Goal: Find specific page/section: Find specific page/section

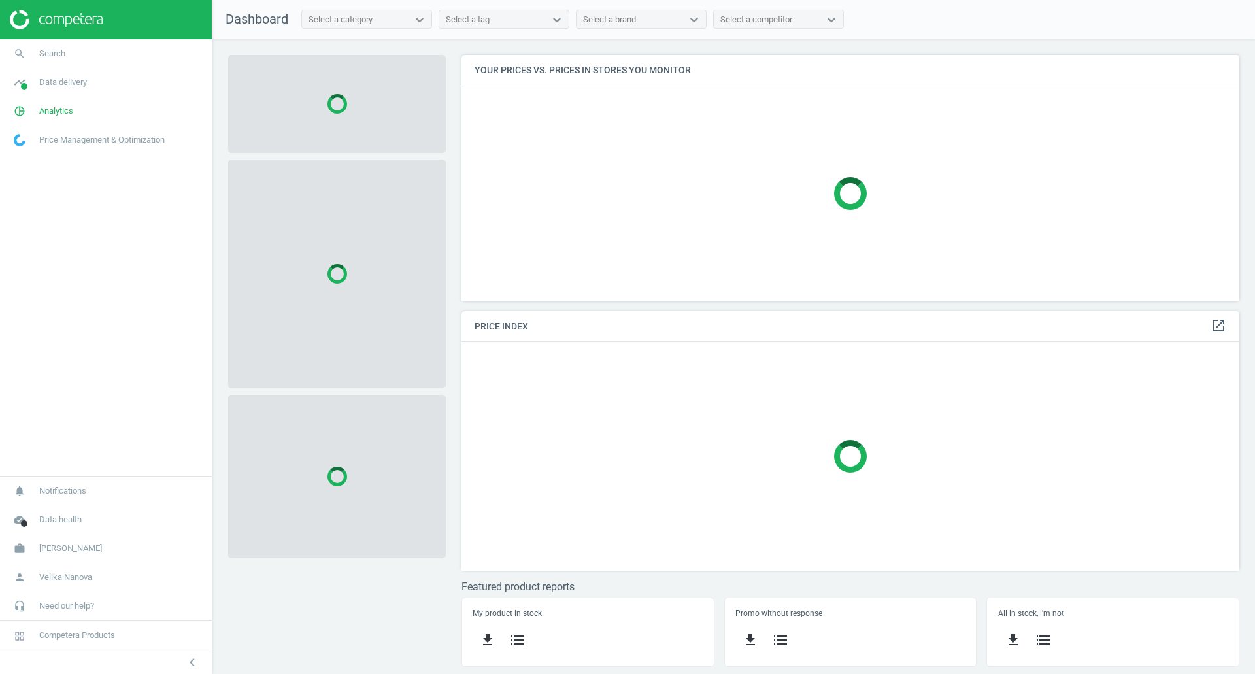
scroll to position [266, 798]
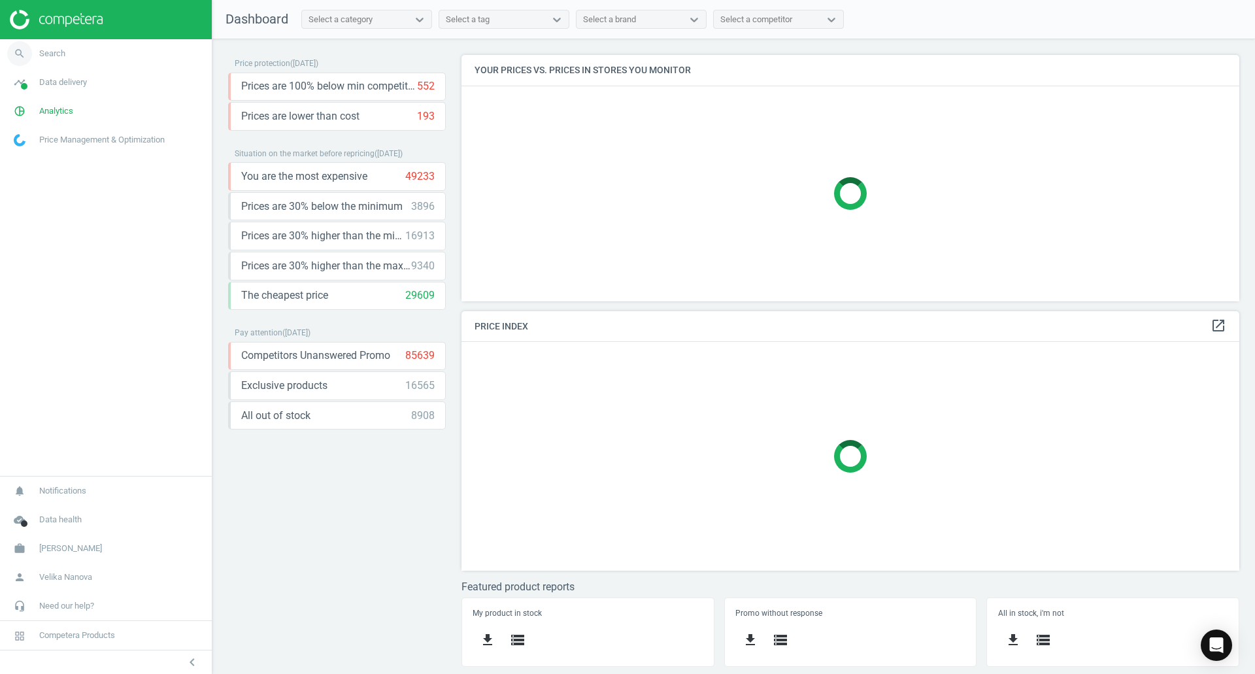
click at [48, 52] on span "Search" at bounding box center [52, 54] width 26 height 12
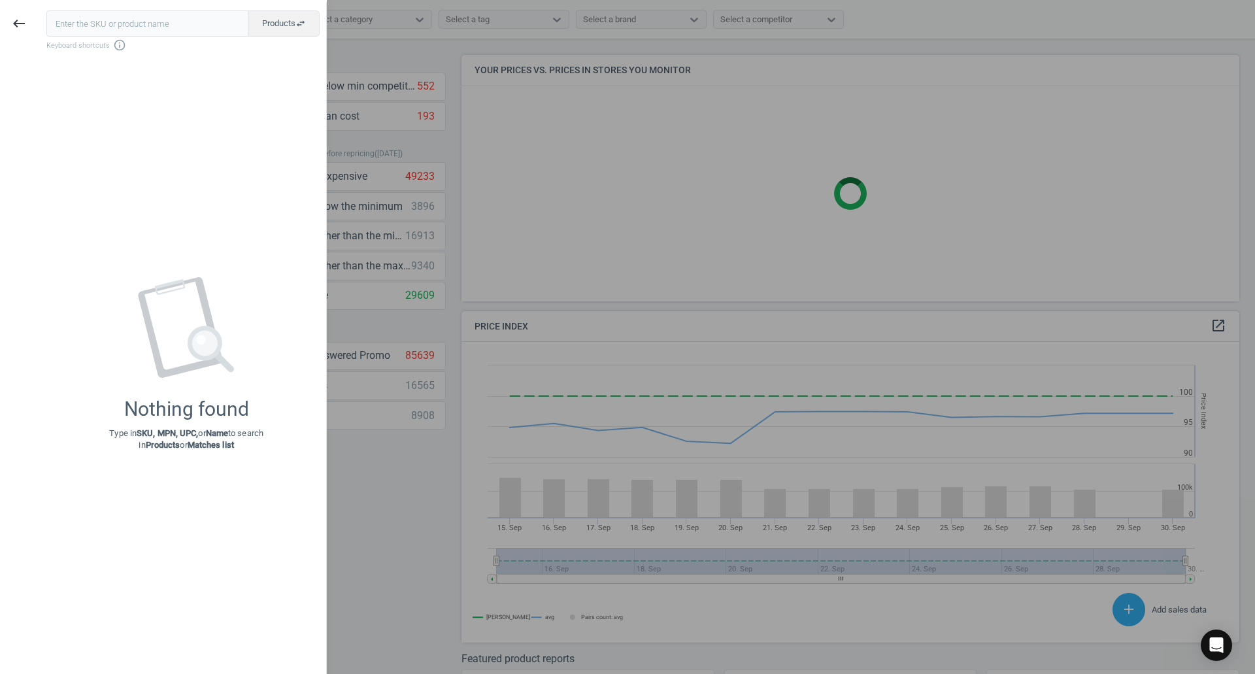
scroll to position [321, 788]
click at [122, 14] on input "text" at bounding box center [147, 23] width 203 height 26
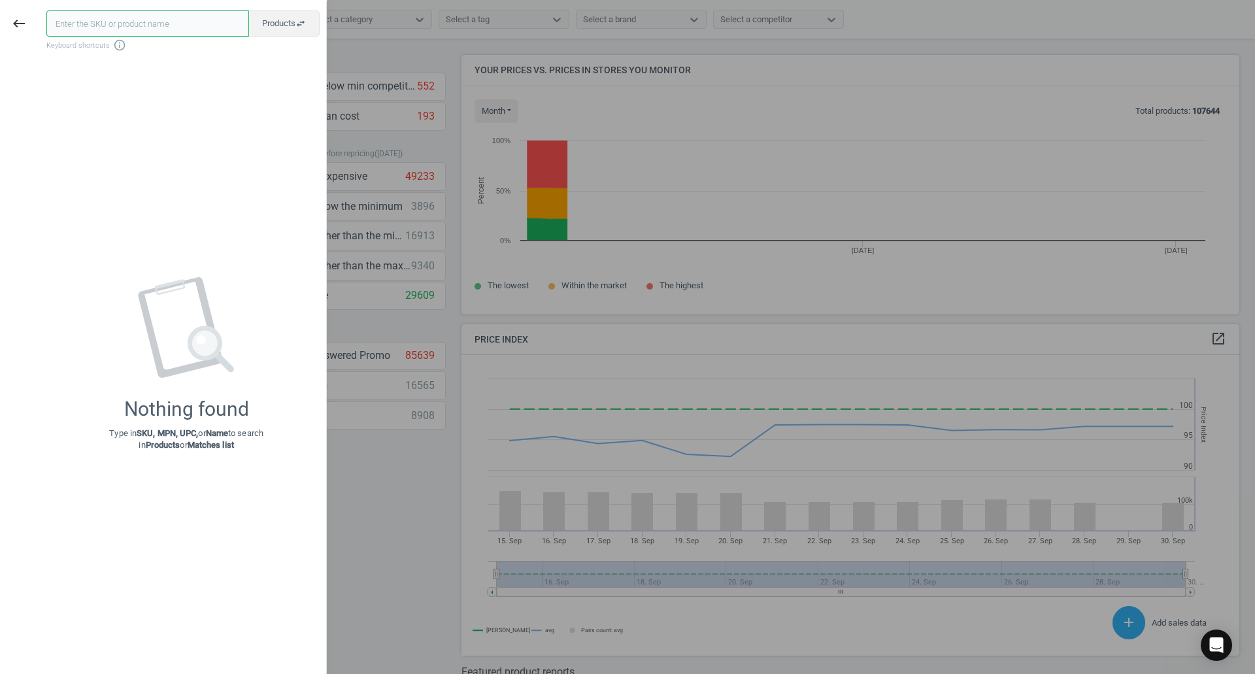
paste input "34648"
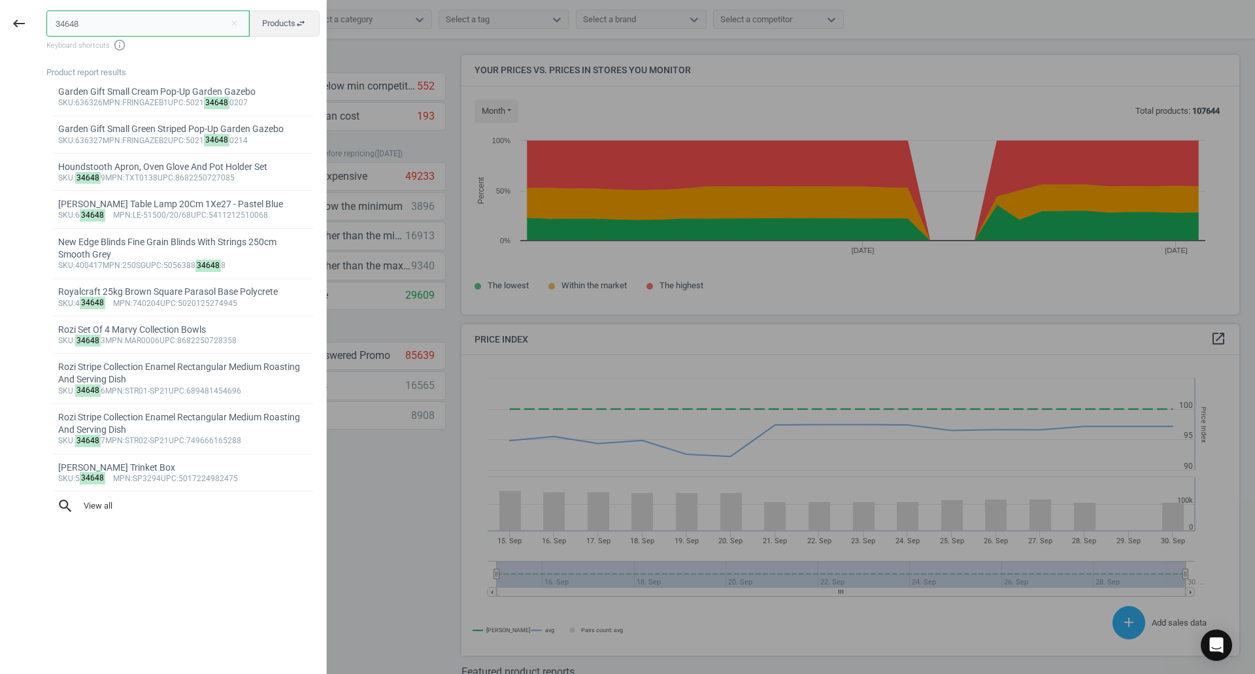
type input "34648"
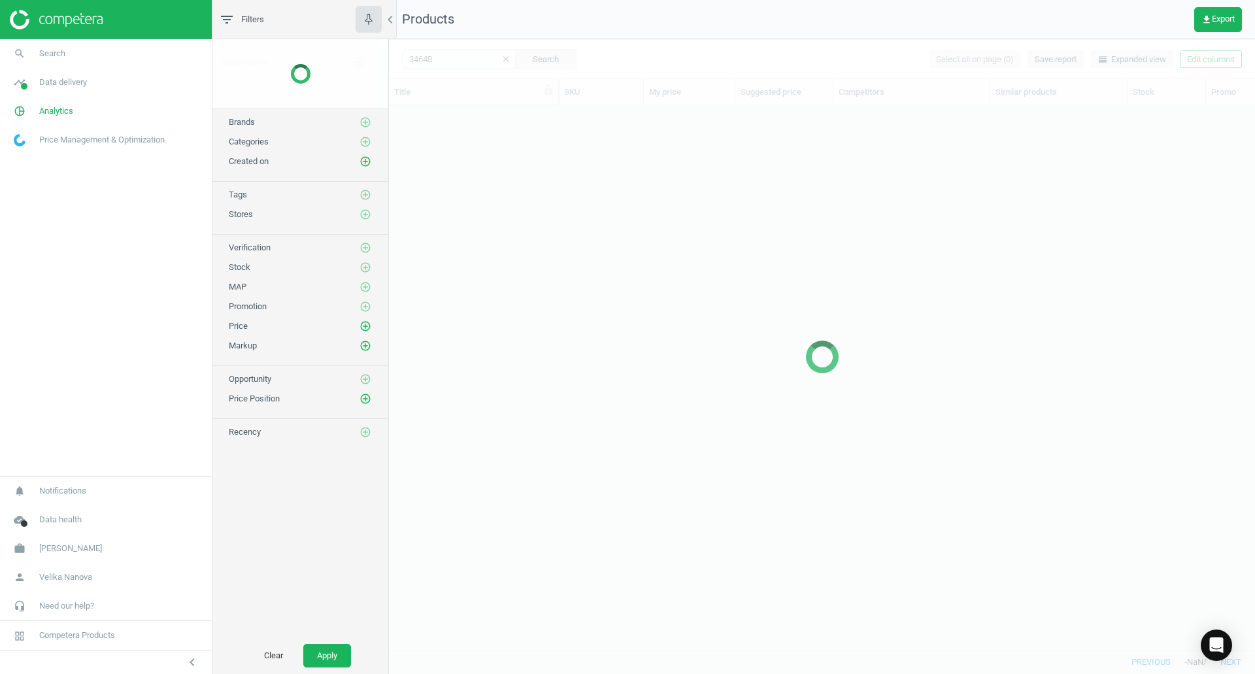
scroll to position [524, 856]
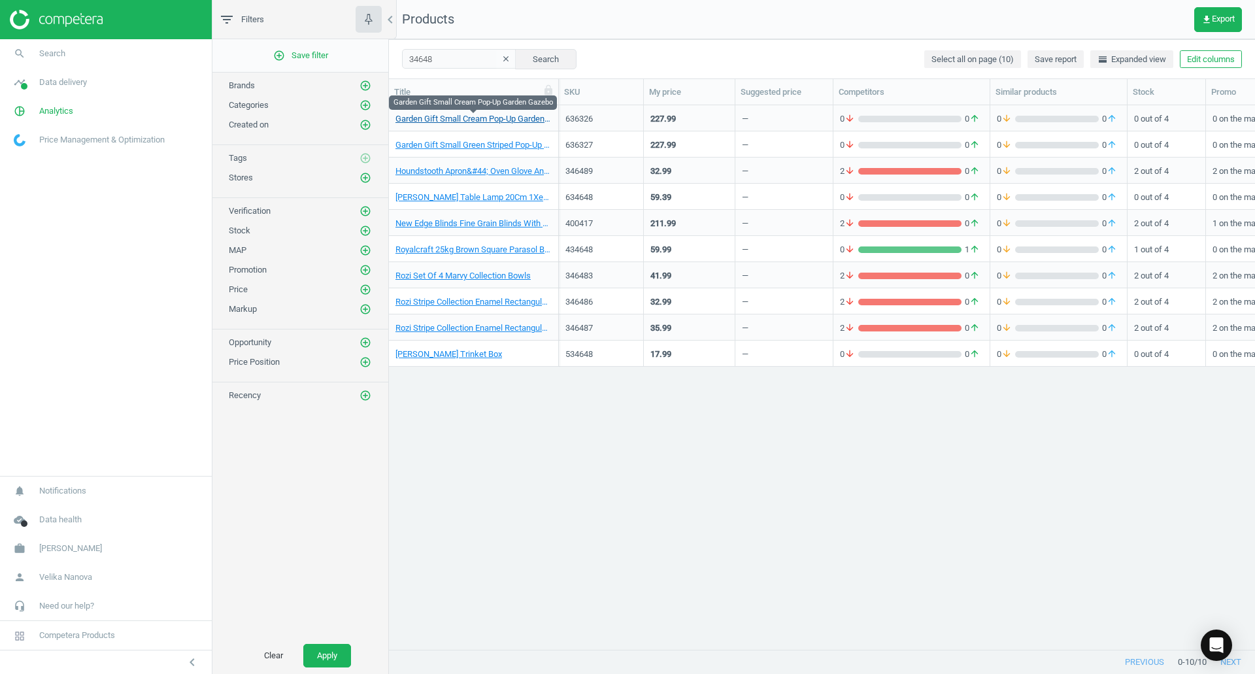
click at [534, 124] on link "Garden Gift Small Cream Pop-Up Garden Gazebo" at bounding box center [473, 119] width 156 height 12
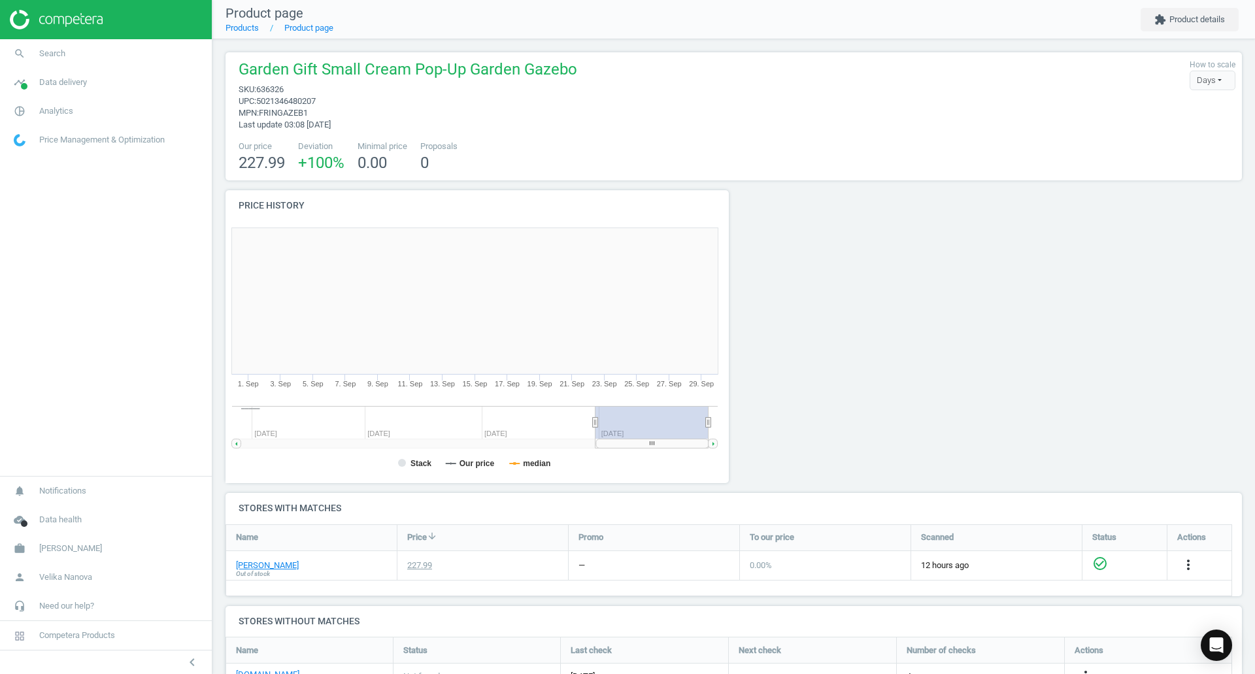
scroll to position [282, 518]
click at [48, 54] on span "Search" at bounding box center [52, 54] width 26 height 12
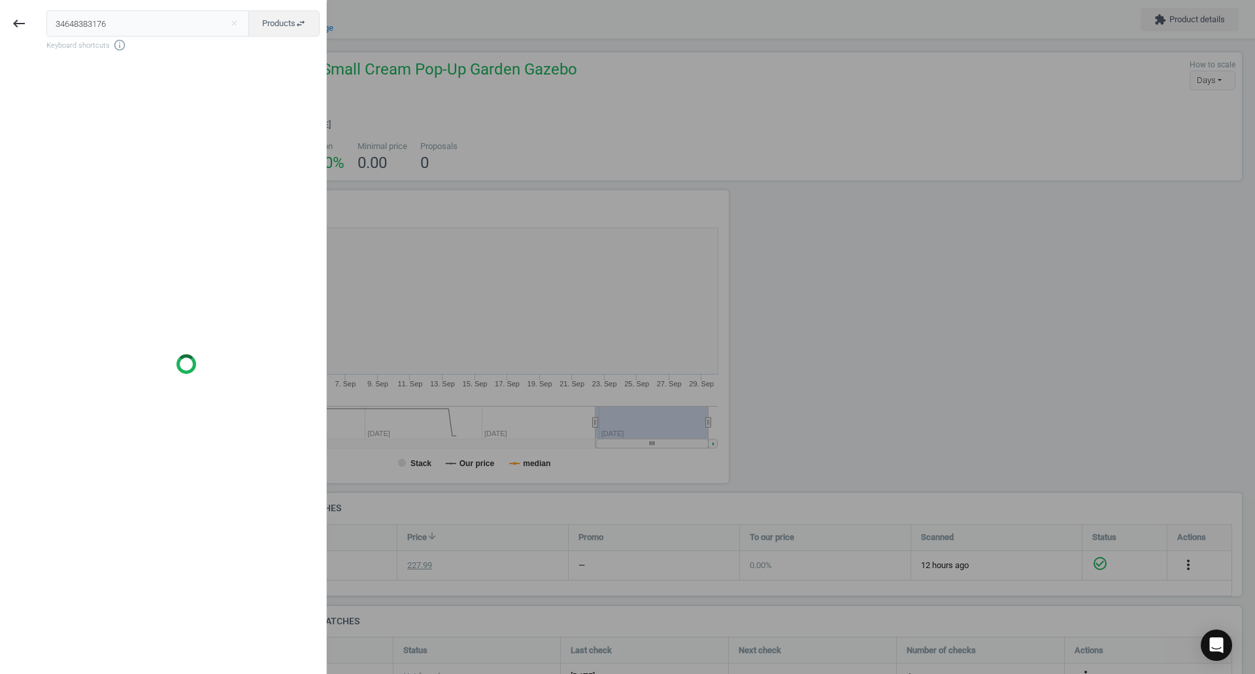
drag, startPoint x: 113, startPoint y: 21, endPoint x: 0, endPoint y: 33, distance: 113.8
click at [0, 33] on div "keyboard_backspace 34648383176 close Products swap_horiz Keyboard shortcuts inf…" at bounding box center [163, 339] width 327 height 674
type input "383176"
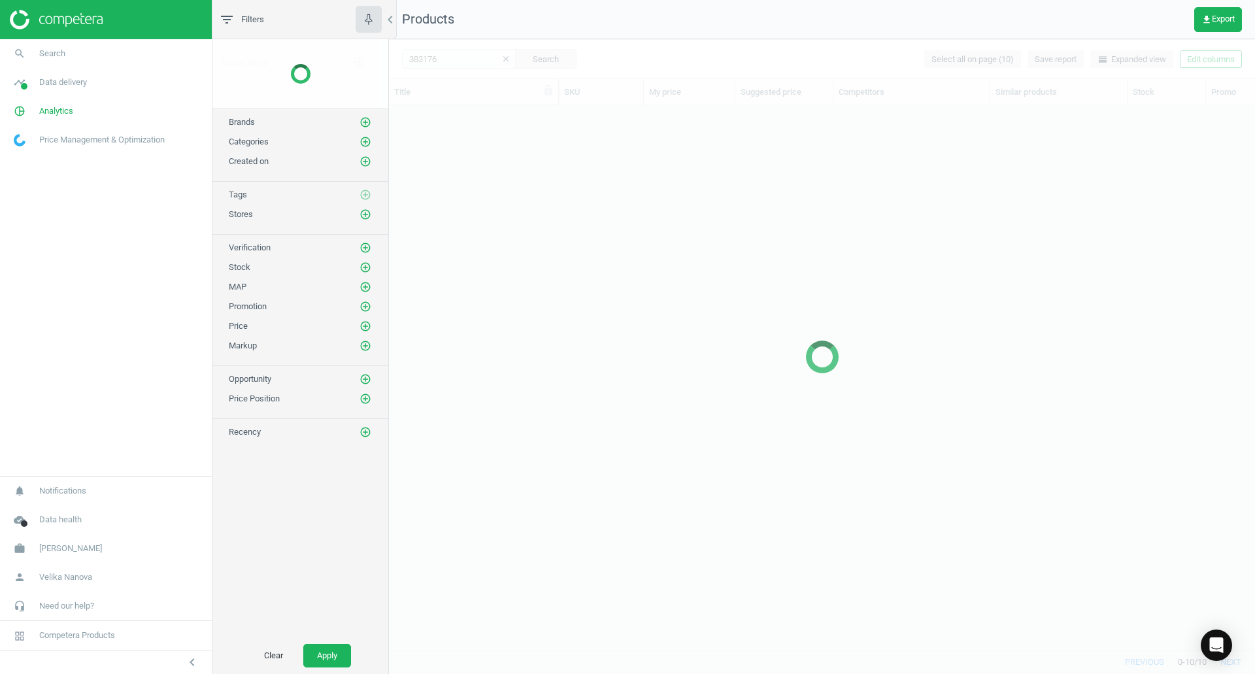
scroll to position [524, 856]
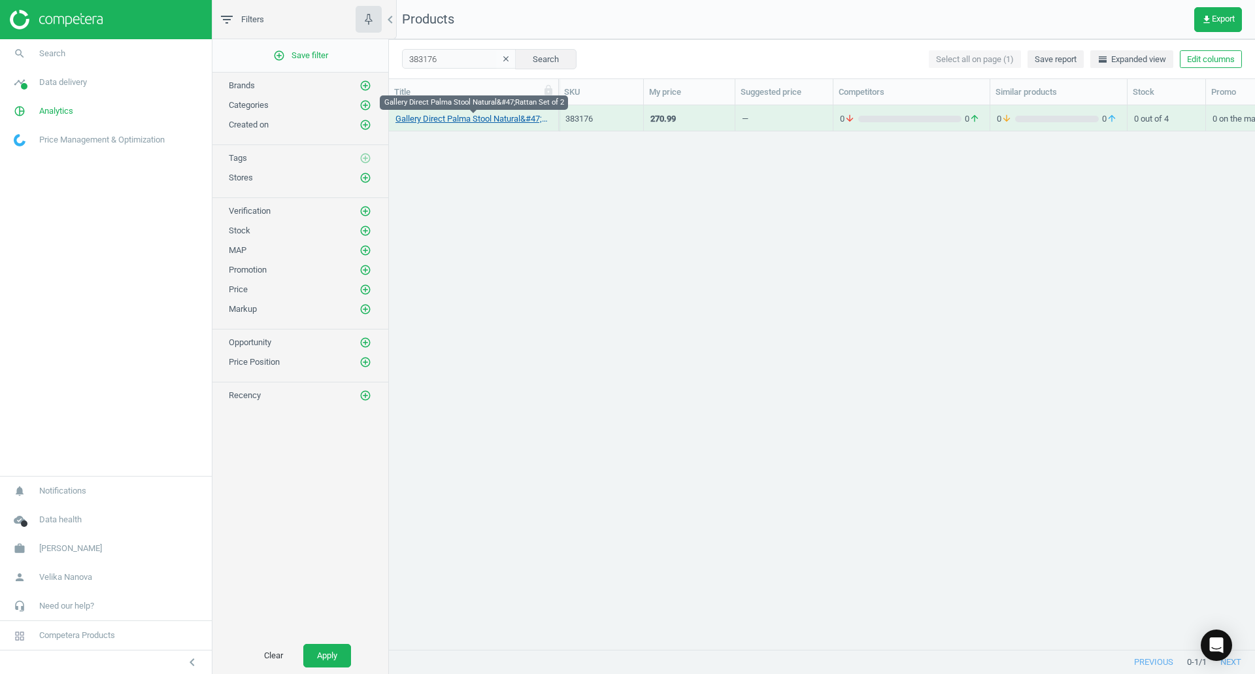
click at [477, 120] on link "Gallery Direct Palma Stool Natural&#47;Rattan Set of 2" at bounding box center [473, 119] width 156 height 12
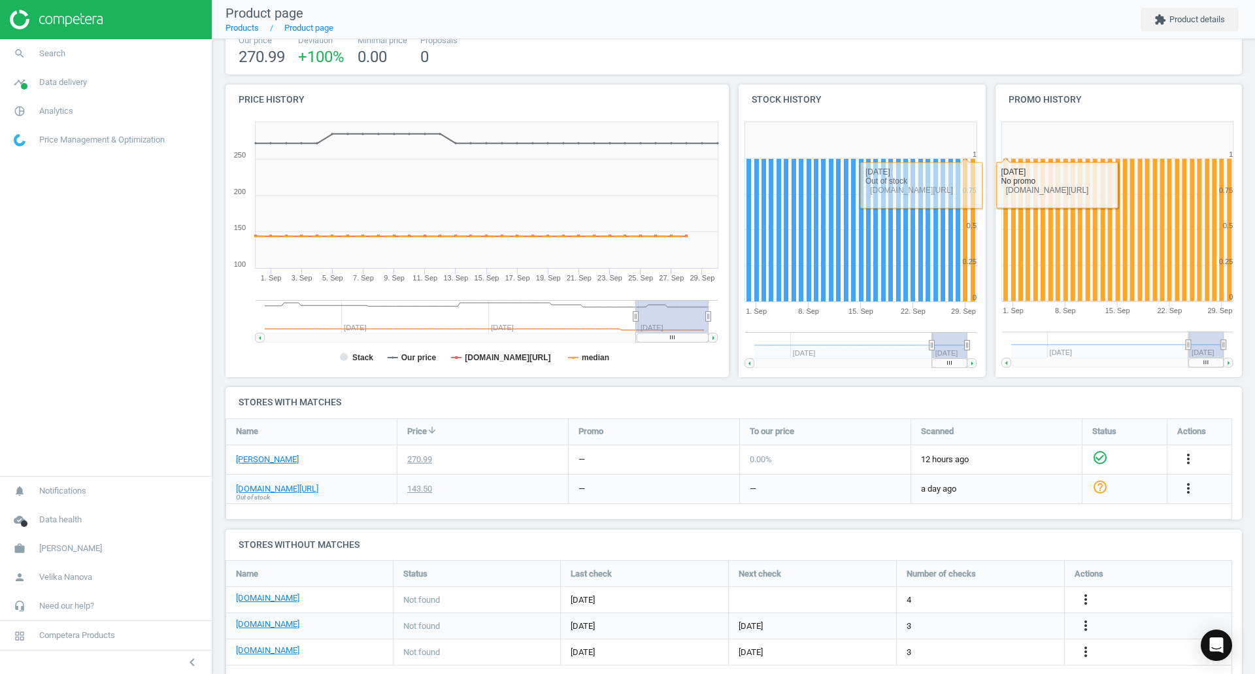
scroll to position [196, 0]
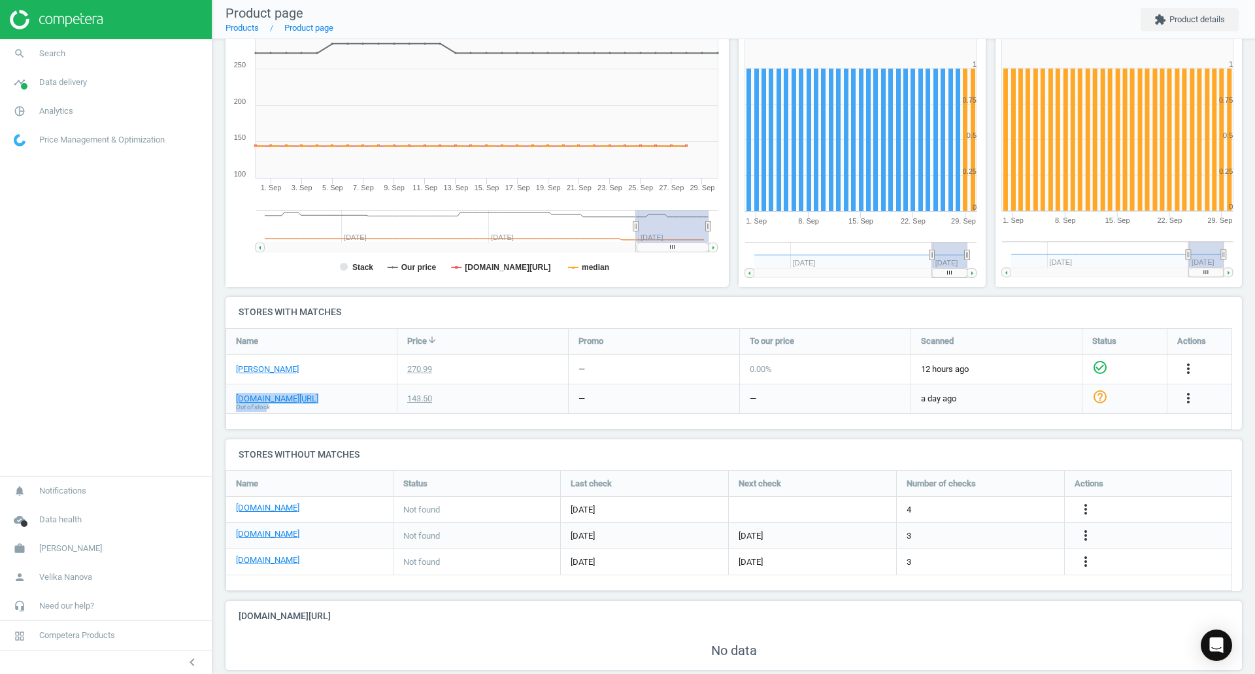
drag, startPoint x: 267, startPoint y: 408, endPoint x: 233, endPoint y: 396, distance: 36.0
click at [233, 396] on div "google.co.uk/shopping Out of stock" at bounding box center [311, 398] width 171 height 29
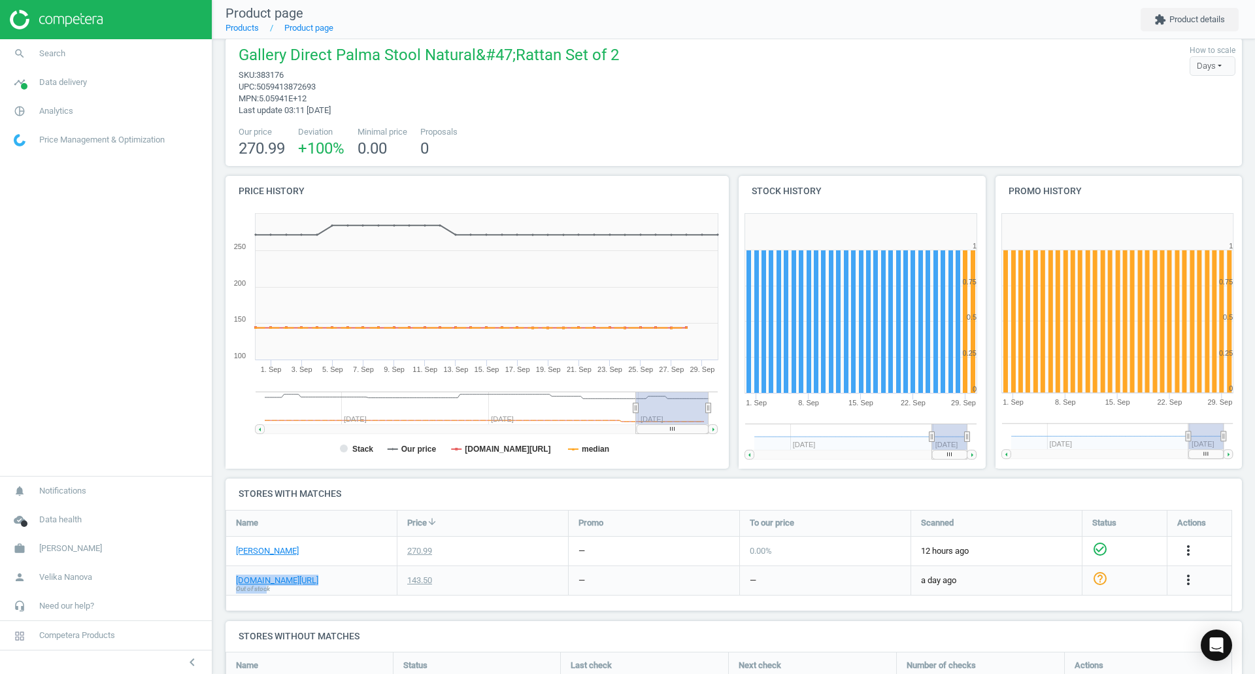
scroll to position [0, 0]
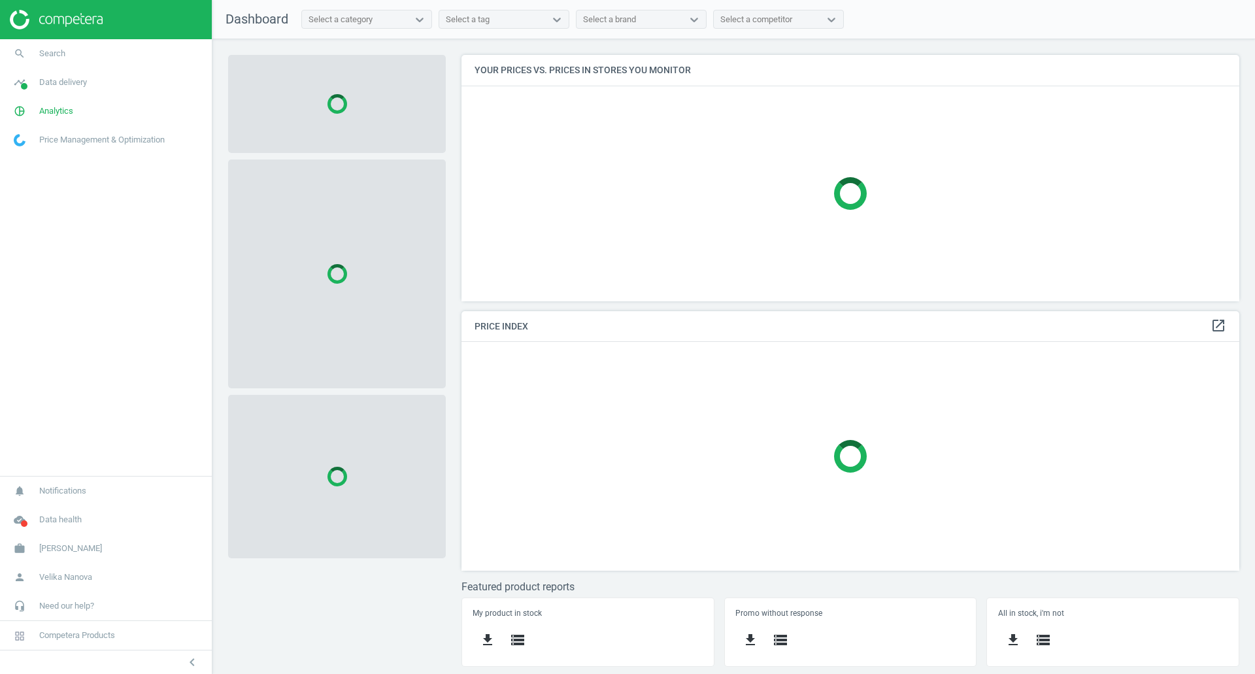
scroll to position [266, 798]
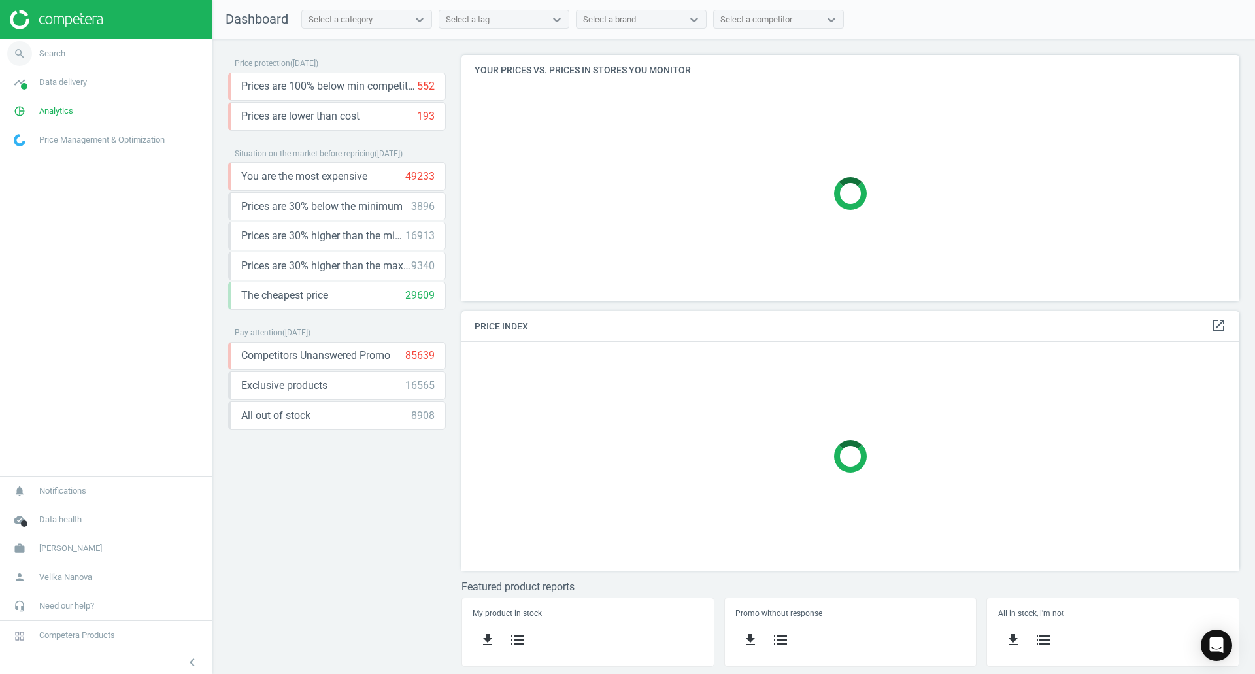
click at [43, 52] on span "Search" at bounding box center [52, 54] width 26 height 12
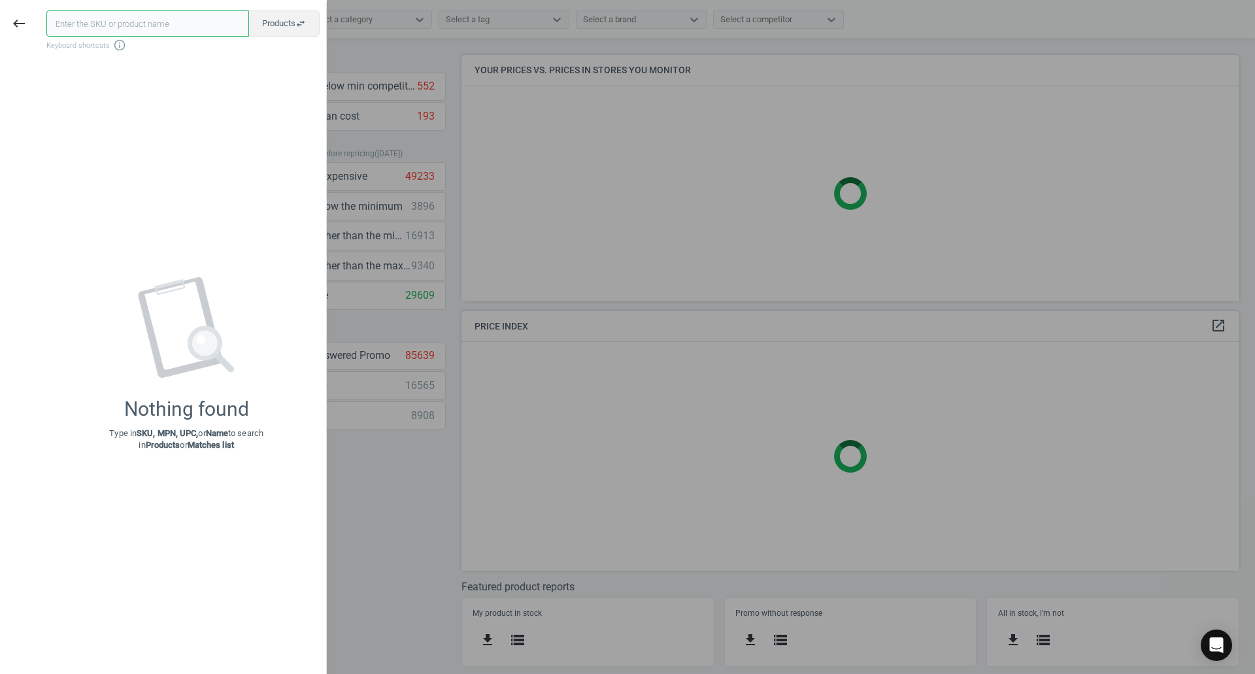
click at [144, 27] on input "text" at bounding box center [147, 23] width 203 height 26
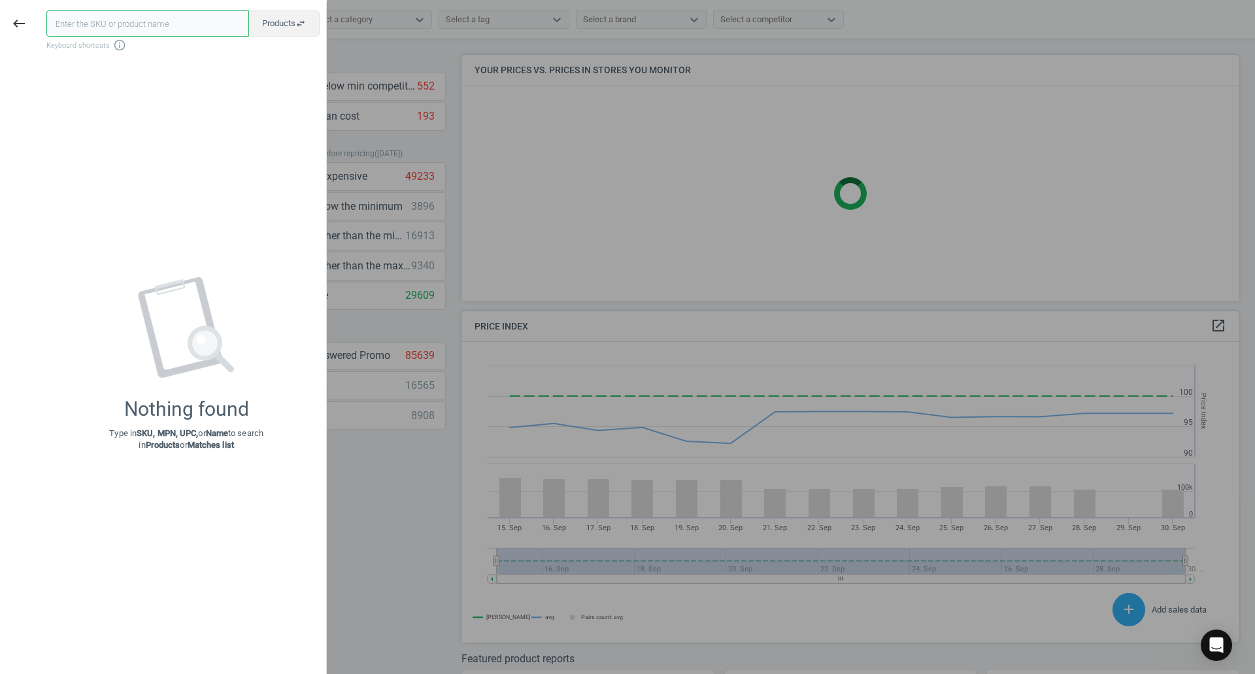
paste input "185475"
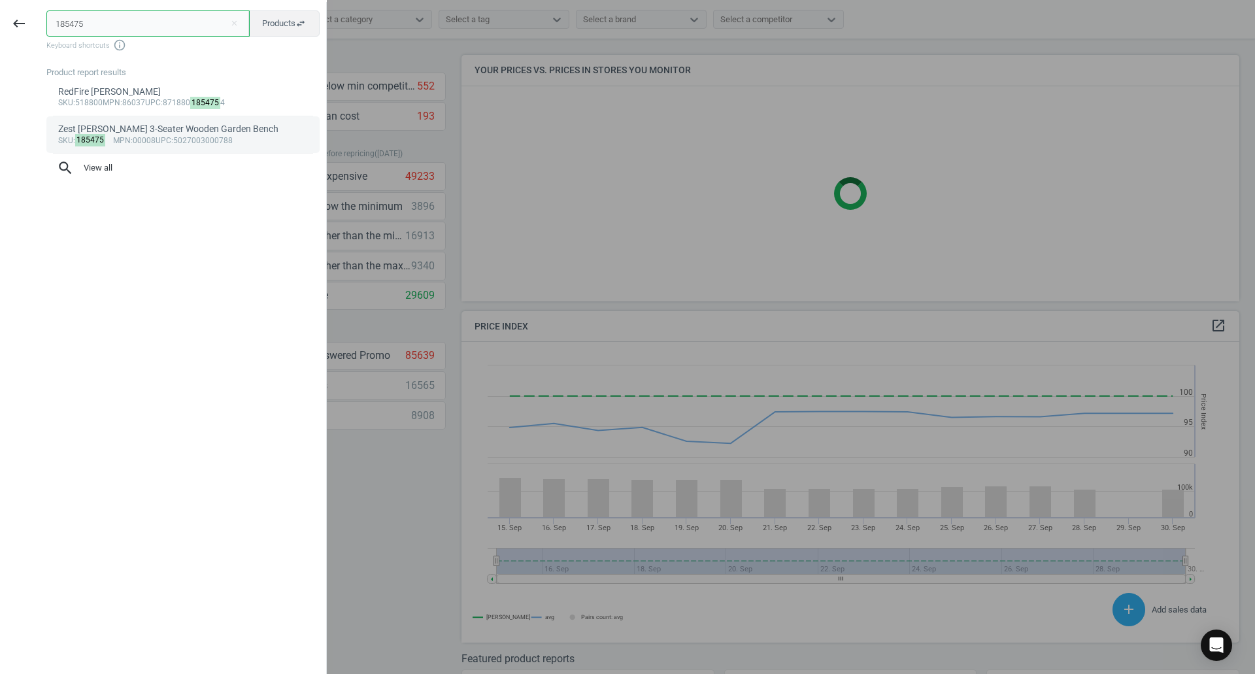
type input "185475"
click at [169, 131] on div "Zest [PERSON_NAME] 3-Seater Wooden Garden Bench" at bounding box center [183, 129] width 250 height 12
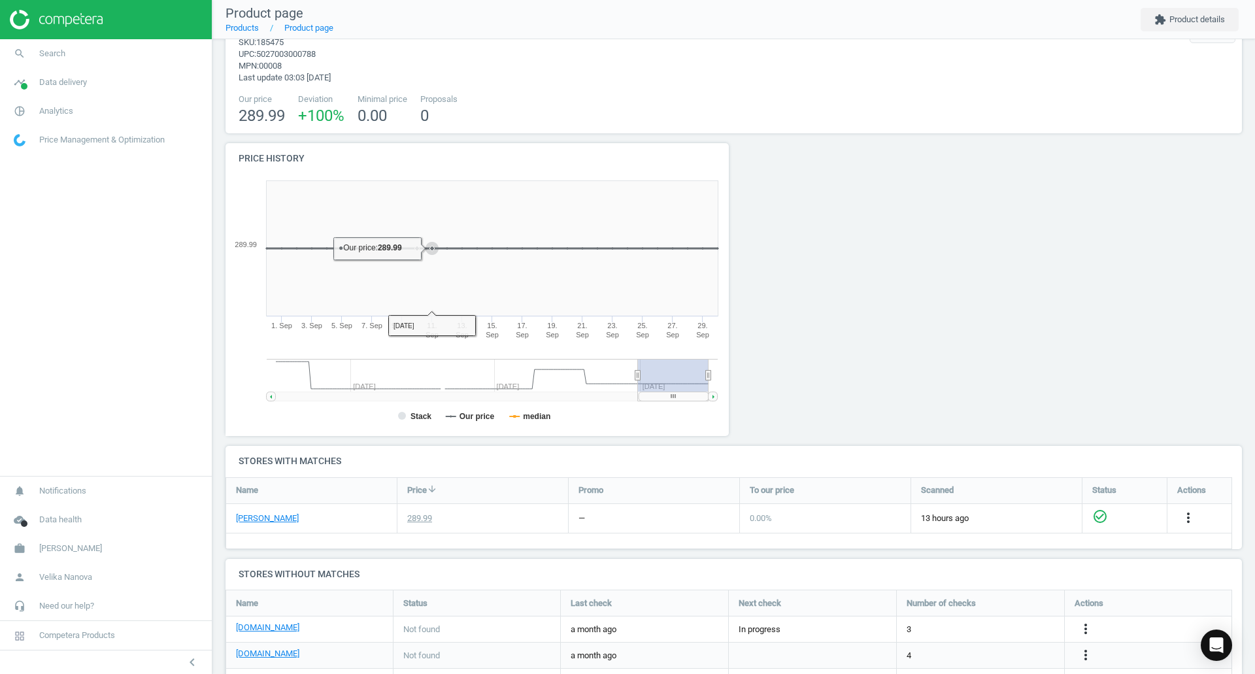
scroll to position [133, 0]
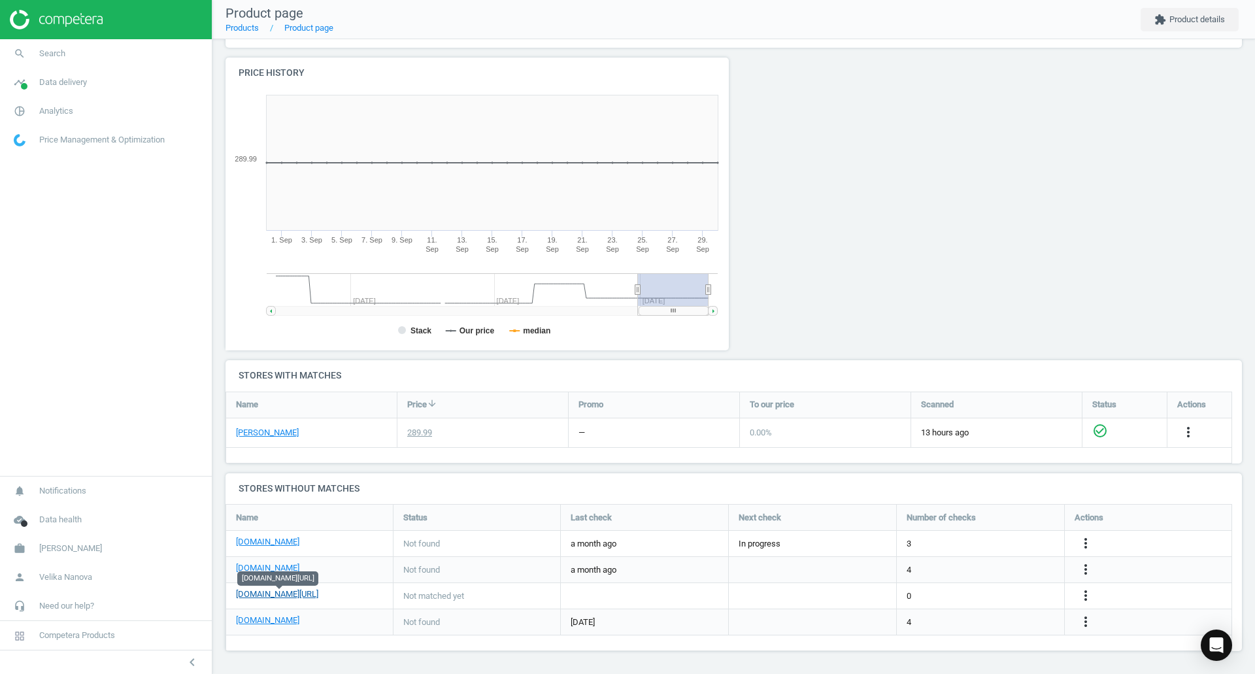
click at [290, 590] on link "[DOMAIN_NAME][URL]" at bounding box center [277, 594] width 82 height 12
click at [52, 54] on span "Search" at bounding box center [52, 54] width 26 height 12
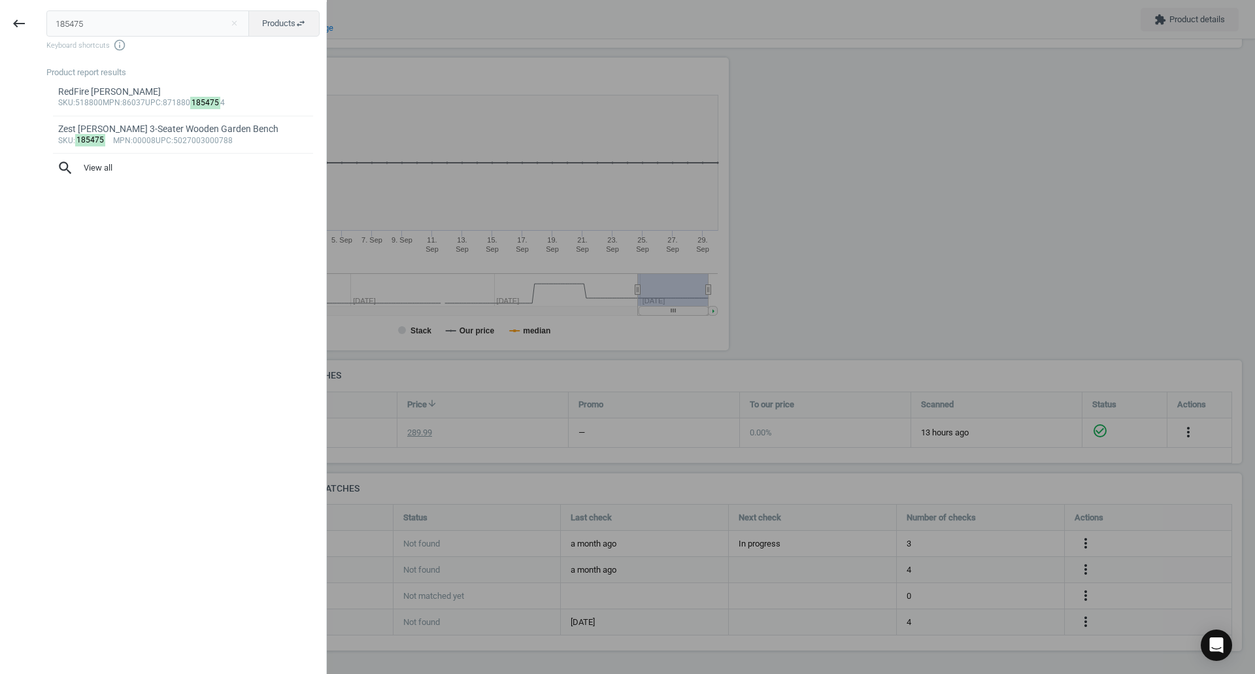
drag, startPoint x: 194, startPoint y: 25, endPoint x: 0, endPoint y: 27, distance: 194.1
click at [0, 27] on div "keyboard_backspace 185475 close Products swap_horiz Keyboard shortcuts info_out…" at bounding box center [163, 339] width 327 height 674
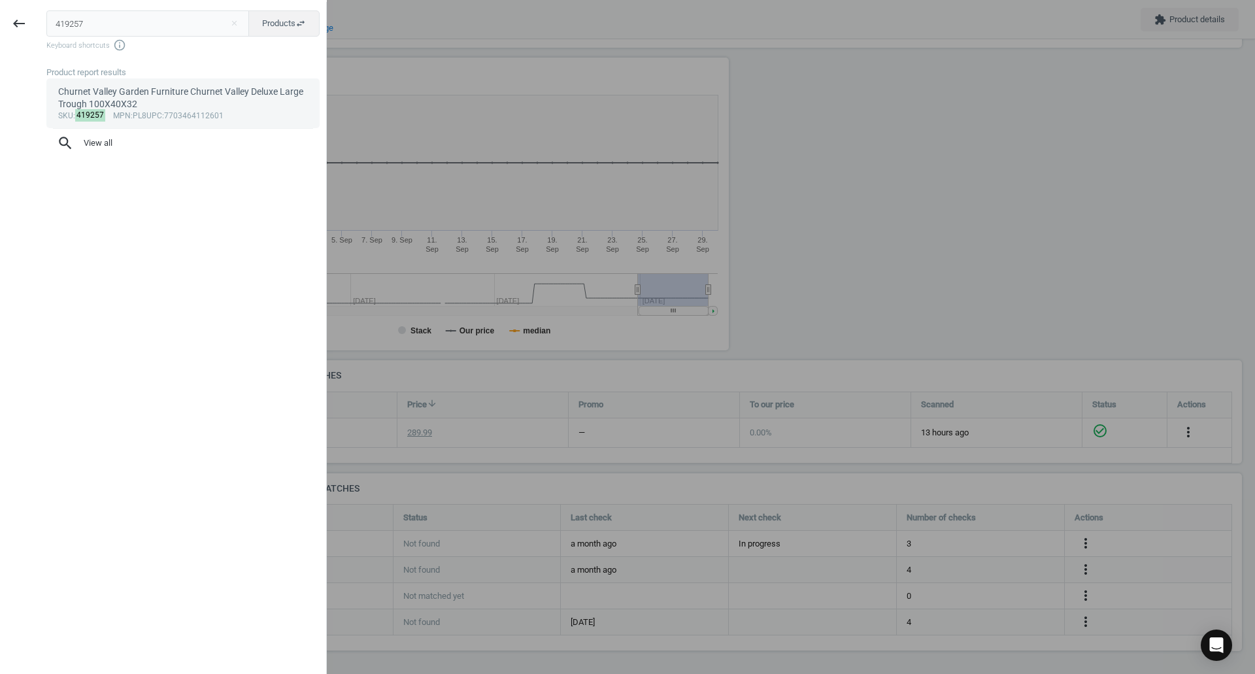
type input "419257"
click at [104, 97] on div "Churnet Valley Garden Furniture Churnet Valley Deluxe Large Trough 100X40X32" at bounding box center [183, 98] width 250 height 25
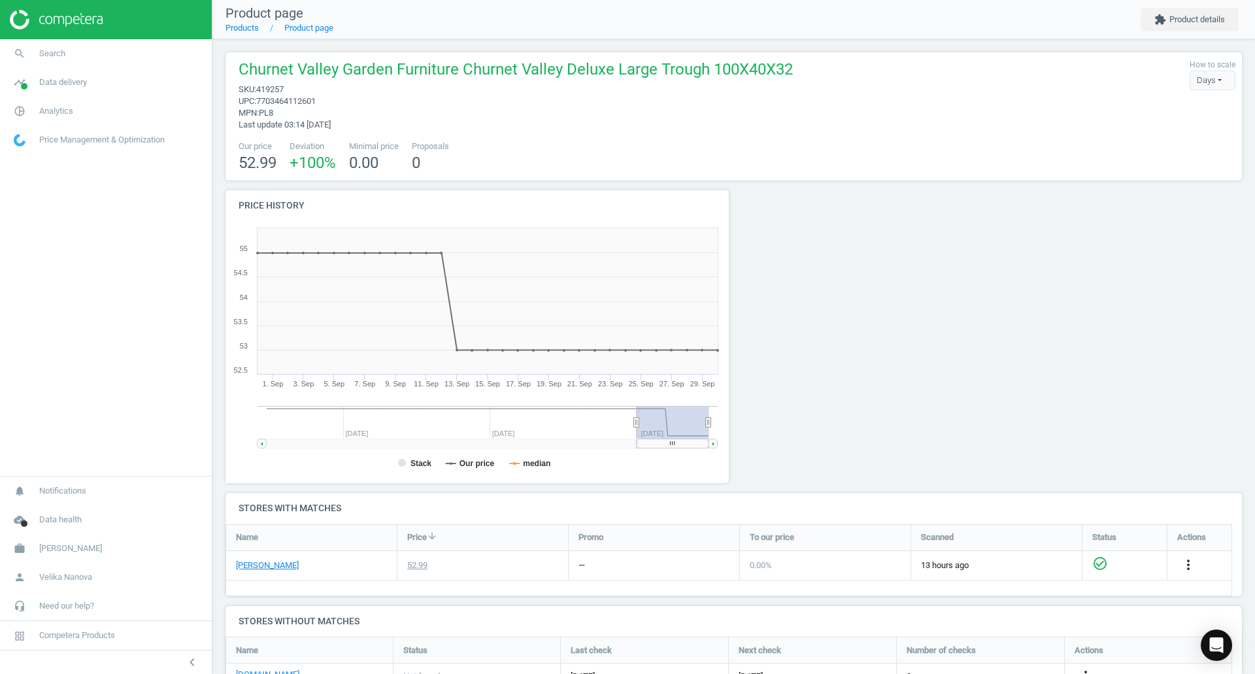
click at [69, 33] on div at bounding box center [106, 19] width 212 height 39
click at [23, 50] on icon "search" at bounding box center [19, 53] width 25 height 25
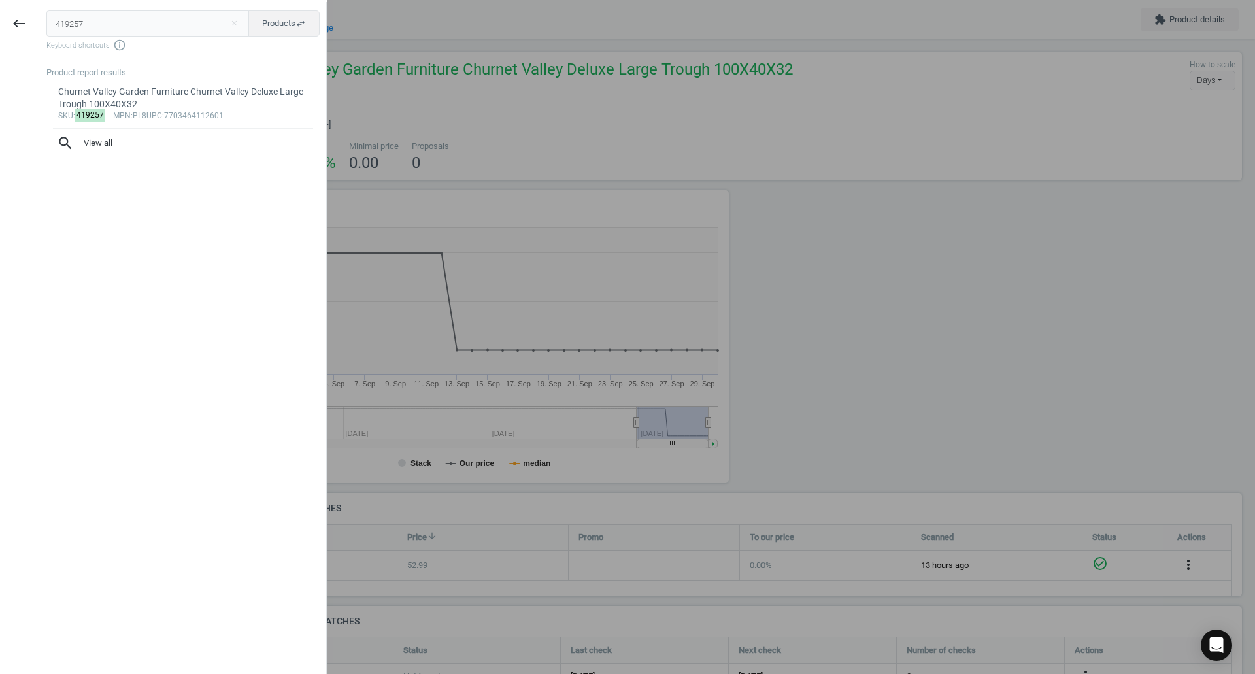
drag, startPoint x: 93, startPoint y: 24, endPoint x: 41, endPoint y: 22, distance: 53.0
click at [41, 22] on div "419257 close Products swap_horiz Keyboard shortcuts info_outline Product report…" at bounding box center [182, 339] width 288 height 674
type input "672411"
click at [92, 93] on div "vidaXL 4 Piece Garden Dining Set White Solid Wood Pine" at bounding box center [183, 92] width 250 height 12
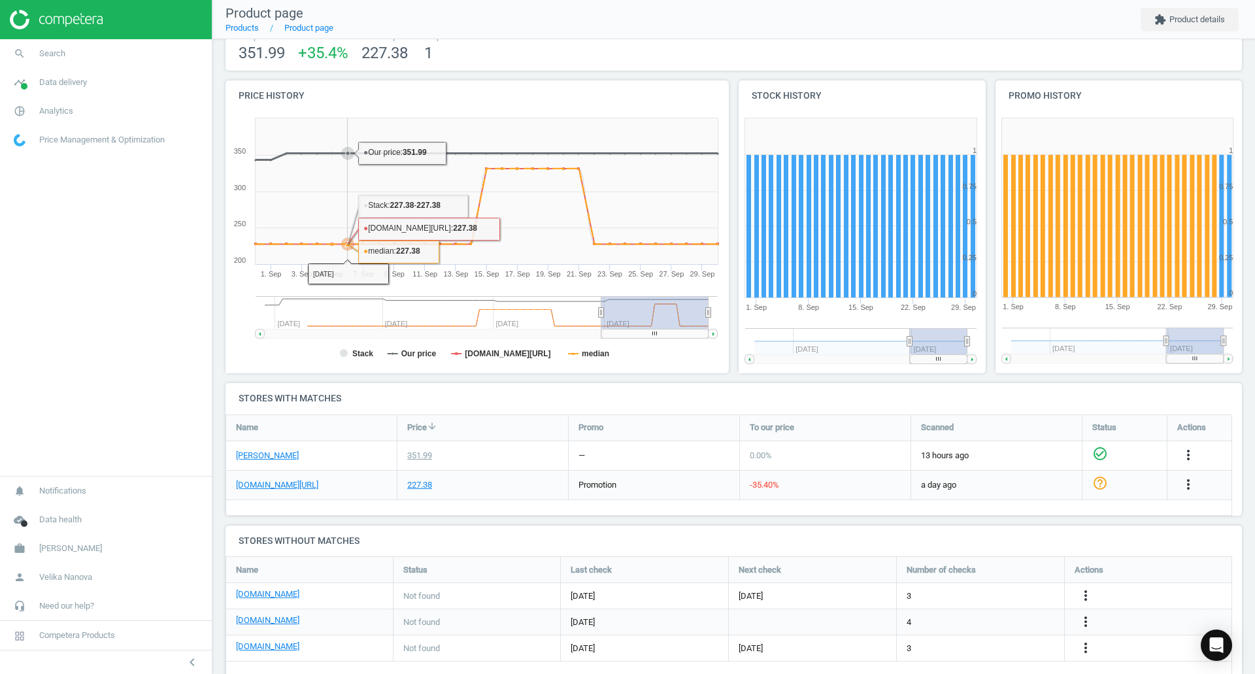
scroll to position [131, 0]
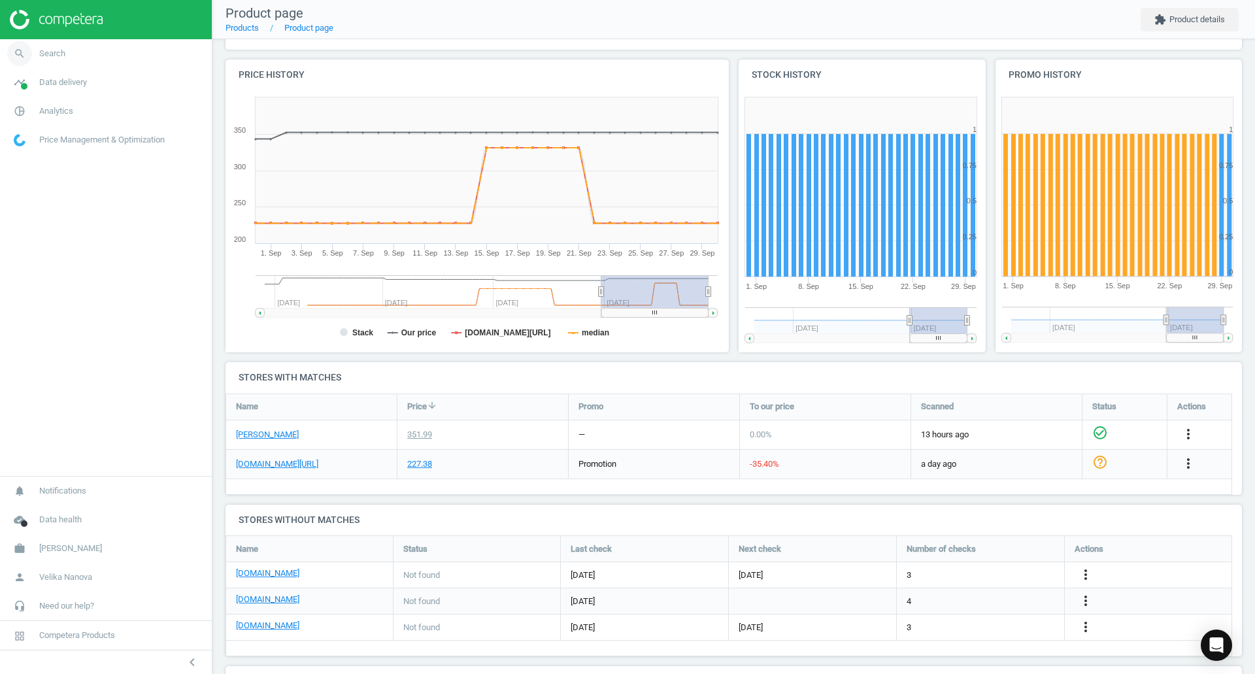
click at [76, 58] on link "search Search" at bounding box center [106, 53] width 212 height 29
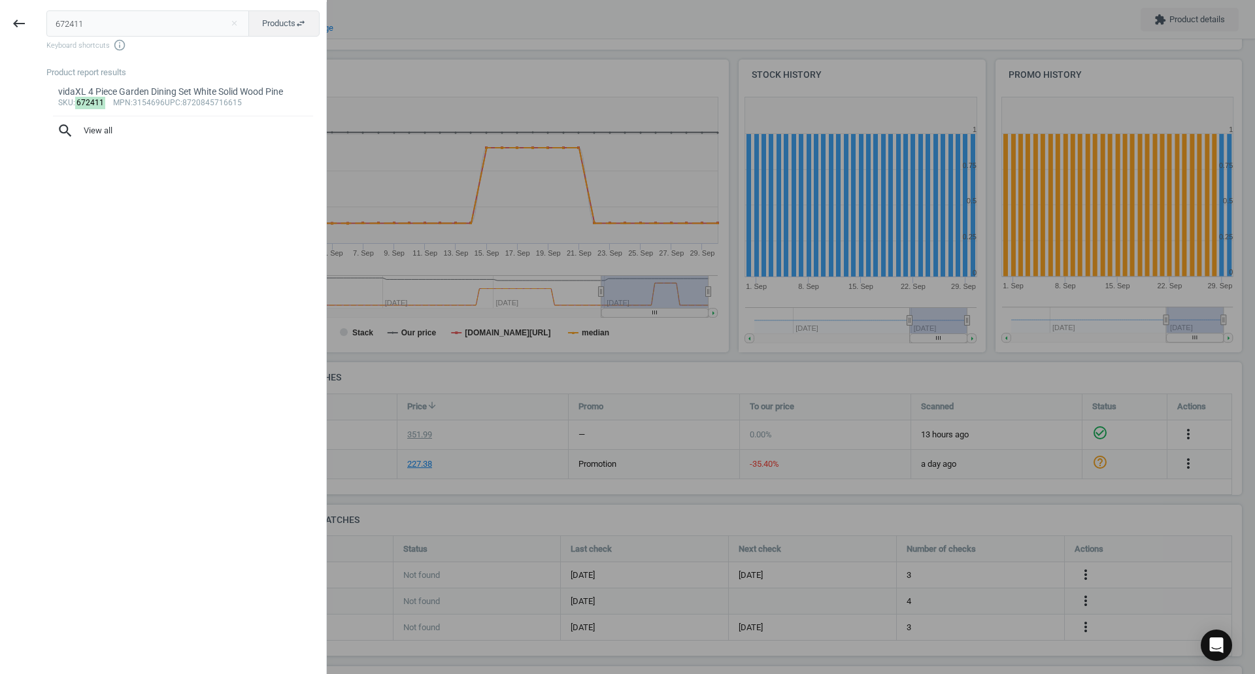
drag, startPoint x: 133, startPoint y: 20, endPoint x: 0, endPoint y: 19, distance: 132.7
click at [0, 19] on div "keyboard_backspace 672411 close Products swap_horiz Keyboard shortcuts info_out…" at bounding box center [163, 339] width 327 height 674
type input "185475"
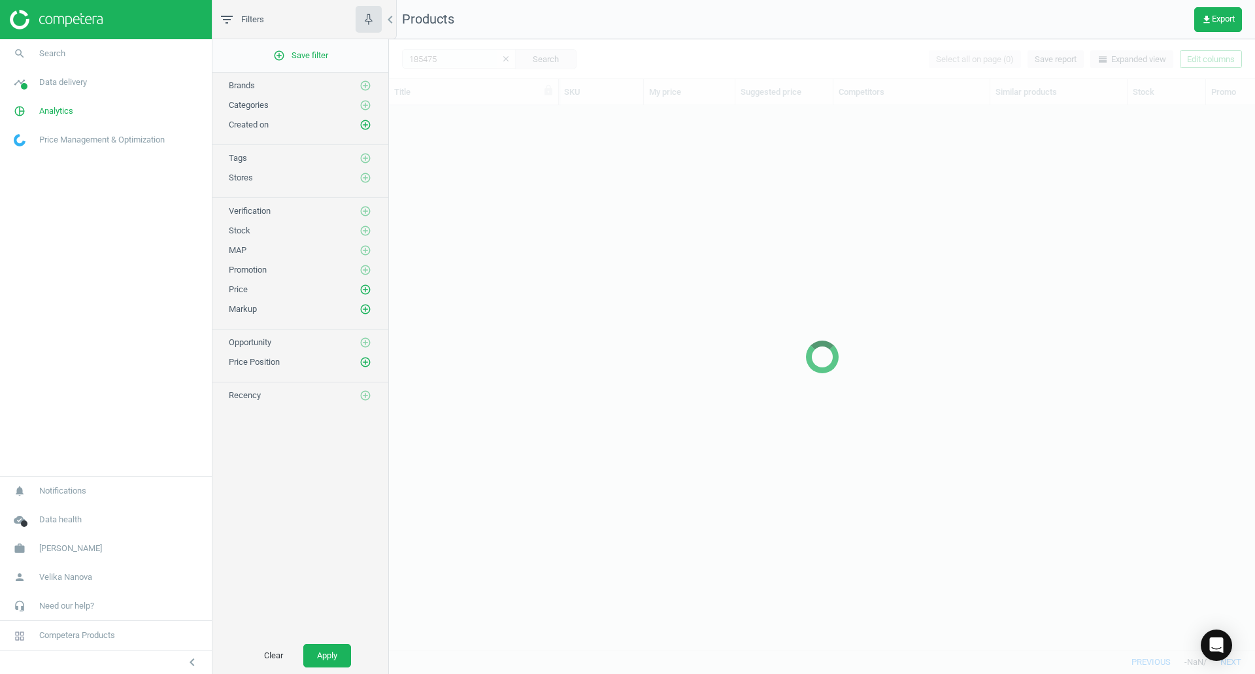
scroll to position [524, 856]
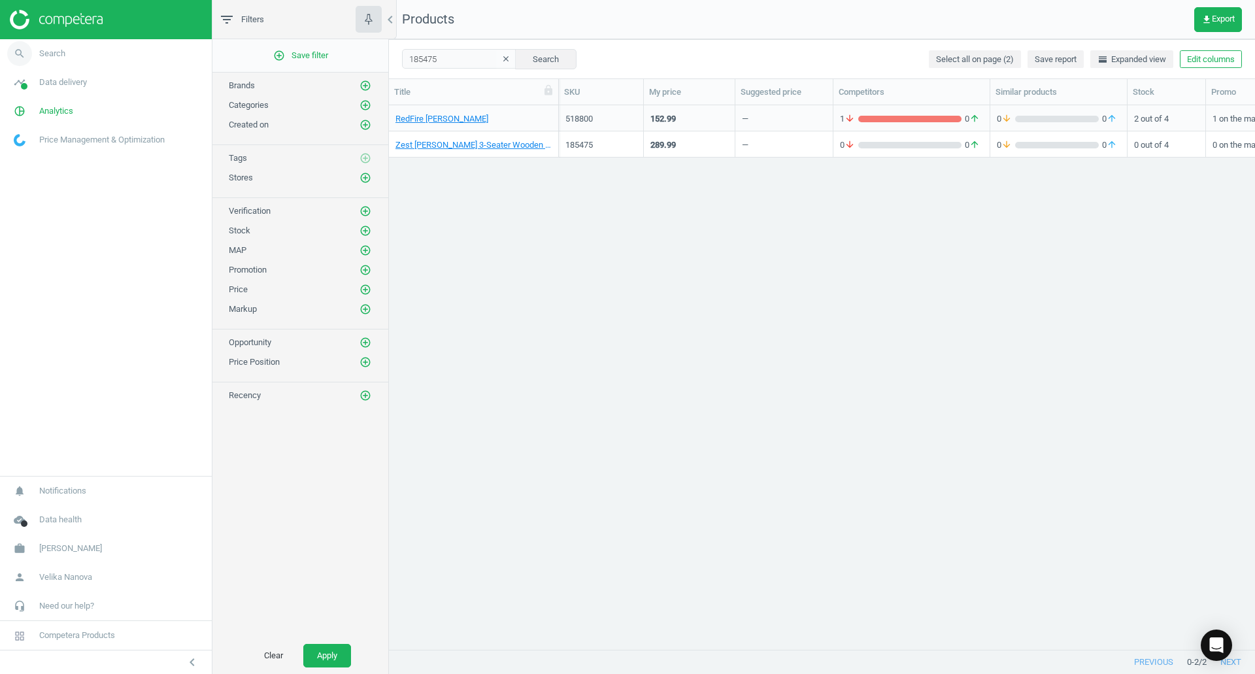
click at [41, 47] on link "search Search" at bounding box center [106, 53] width 212 height 29
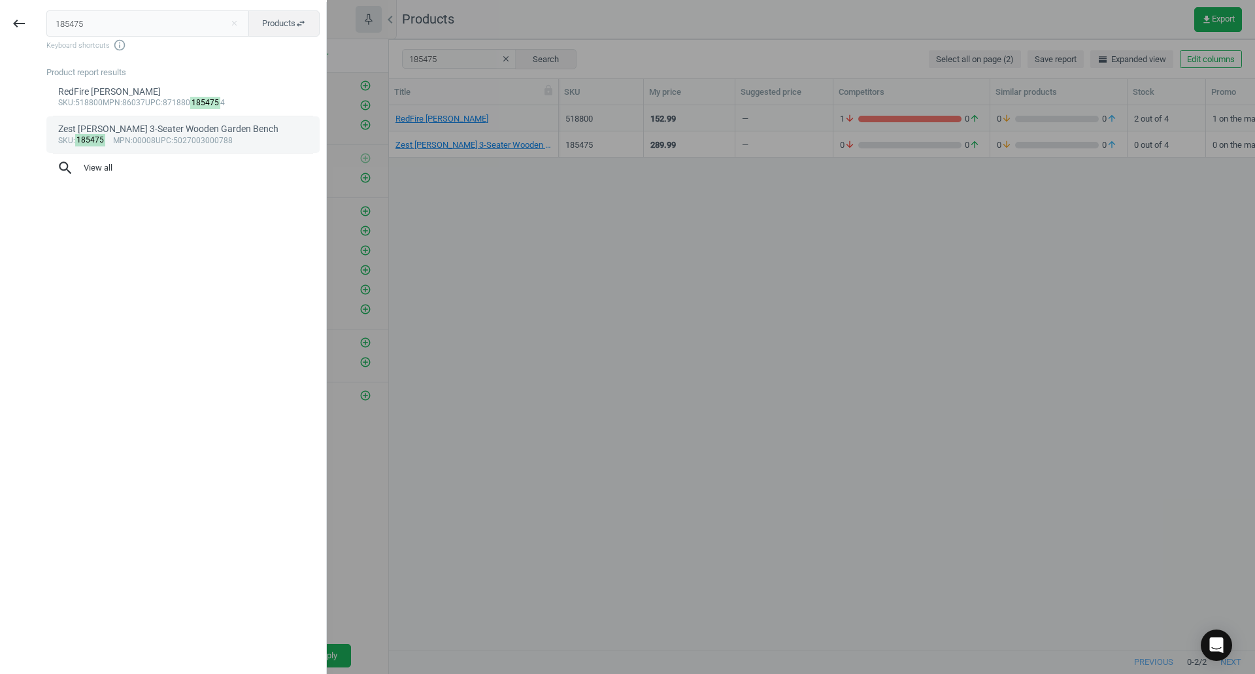
click at [135, 128] on div "Zest [PERSON_NAME] 3-Seater Wooden Garden Bench" at bounding box center [183, 129] width 250 height 12
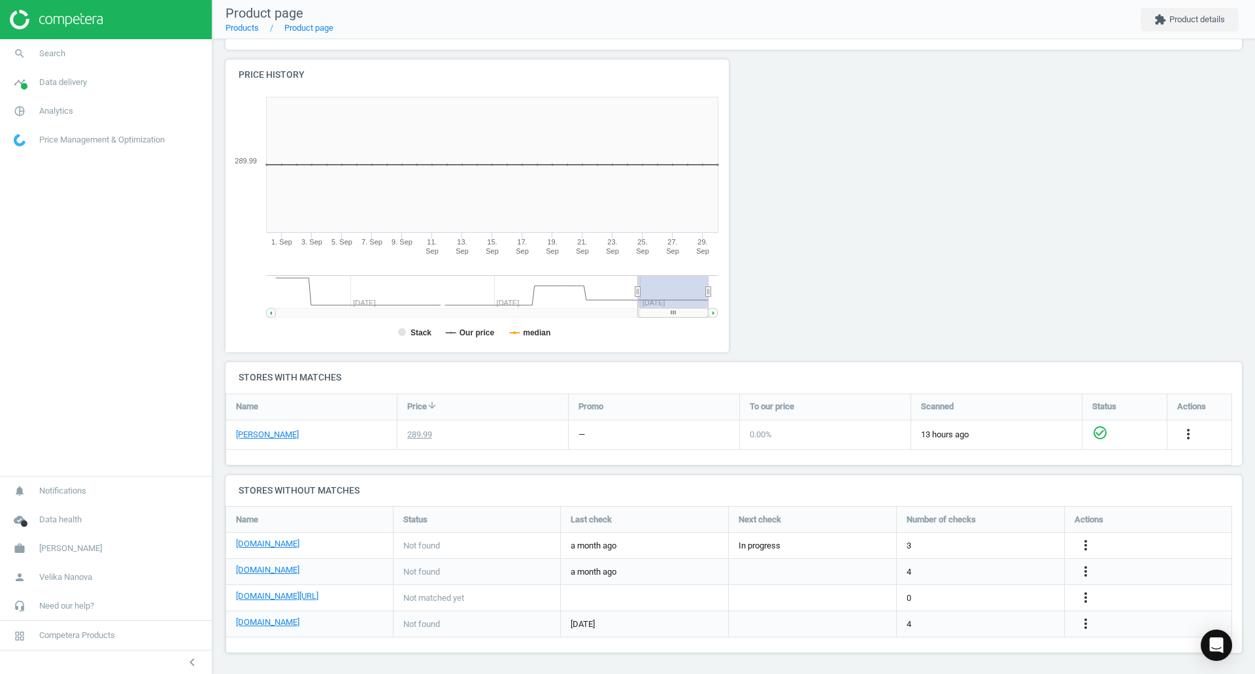
scroll to position [133, 0]
